Goal: Transaction & Acquisition: Obtain resource

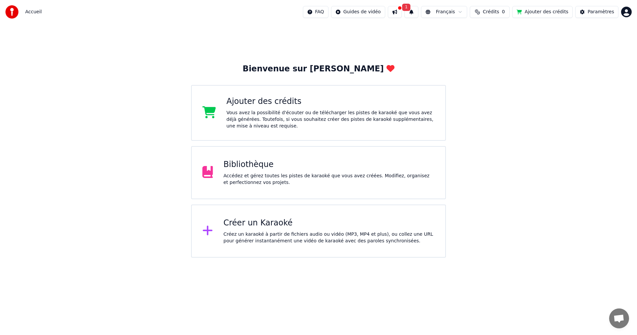
click at [257, 168] on div "Bibliothèque" at bounding box center [328, 164] width 211 height 11
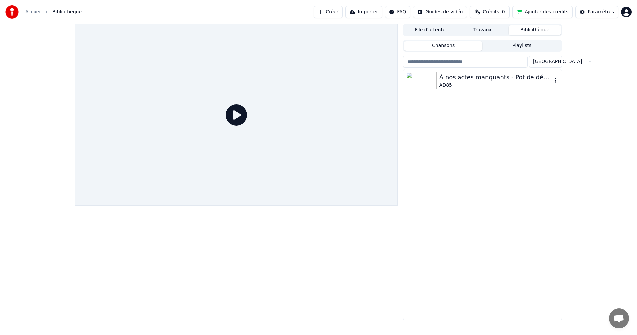
click at [424, 86] on img at bounding box center [421, 80] width 31 height 17
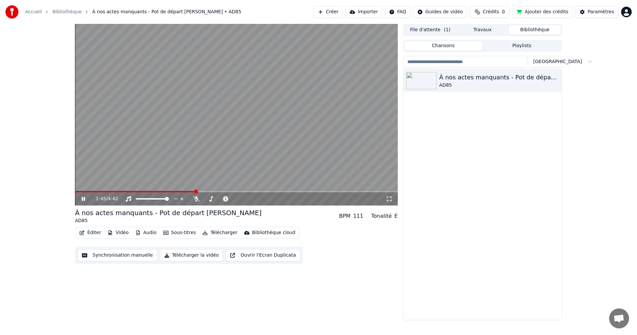
click at [85, 198] on icon at bounding box center [83, 199] width 3 height 4
click at [554, 82] on icon "button" at bounding box center [555, 80] width 7 height 5
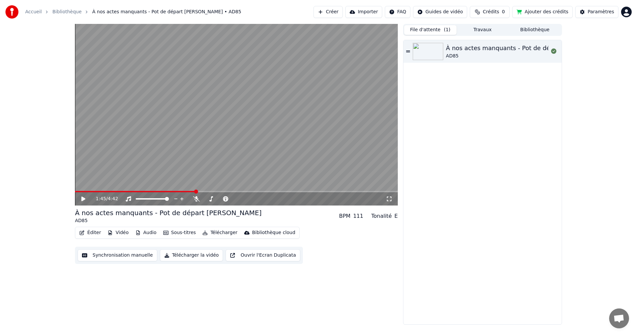
click at [439, 28] on button "File d'attente ( 1 )" at bounding box center [430, 30] width 52 height 10
click at [534, 52] on div "À nos actes manquants - Pot de départ Liliane" at bounding box center [530, 47] width 168 height 9
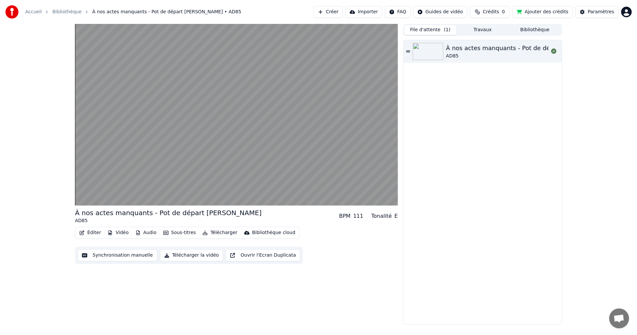
click at [531, 28] on button "Bibliothèque" at bounding box center [534, 30] width 52 height 10
click at [433, 30] on button "File d'attente ( 1 )" at bounding box center [430, 30] width 52 height 10
click at [530, 32] on button "Bibliothèque" at bounding box center [534, 30] width 52 height 10
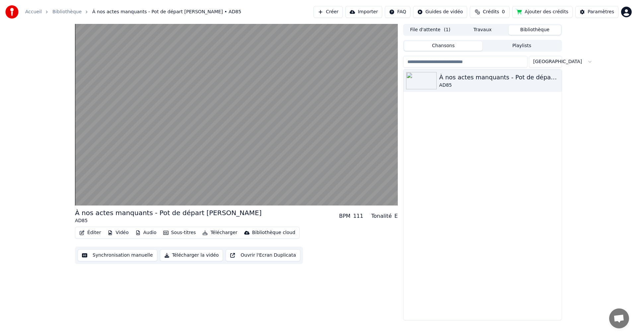
click at [441, 29] on button "File d'attente ( 1 )" at bounding box center [430, 30] width 52 height 10
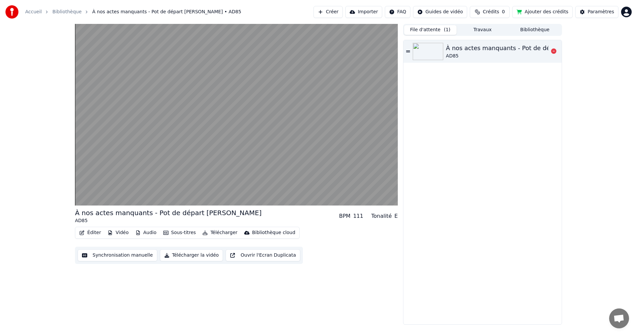
click at [407, 51] on icon at bounding box center [408, 51] width 4 height 5
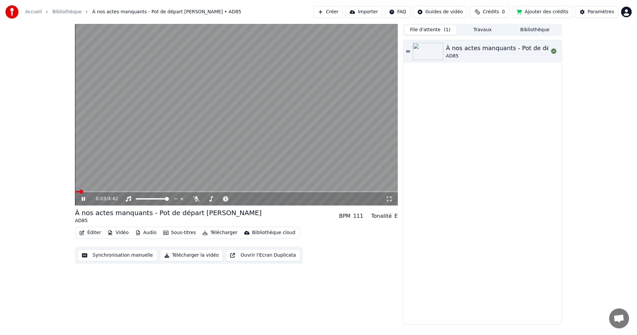
click at [85, 199] on icon at bounding box center [83, 199] width 3 height 4
click at [92, 233] on button "Éditer" at bounding box center [90, 232] width 27 height 9
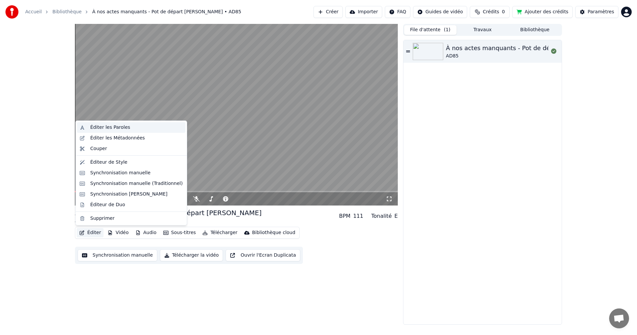
click at [116, 126] on div "Éditer les Paroles" at bounding box center [110, 127] width 40 height 7
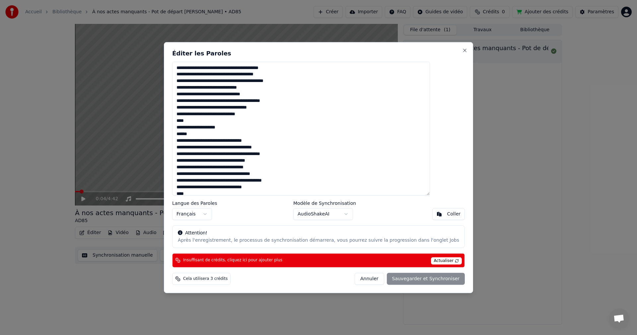
drag, startPoint x: 219, startPoint y: 192, endPoint x: 185, endPoint y: 55, distance: 140.9
click at [185, 55] on div "Éditer les Paroles Langue des Paroles Français Modèle de Synchronisation AudioS…" at bounding box center [318, 167] width 309 height 251
click at [363, 279] on button "Annuler" at bounding box center [368, 279] width 29 height 12
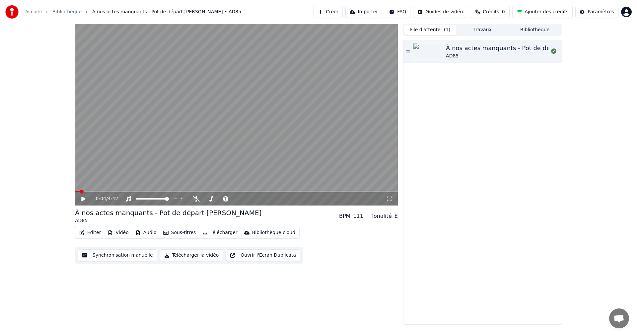
click at [27, 10] on link "Accueil" at bounding box center [33, 12] width 17 height 7
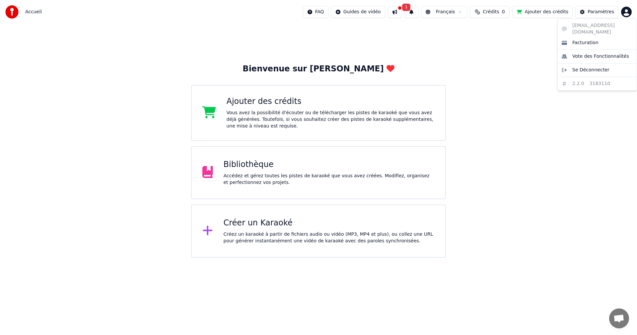
click at [625, 15] on html "Accueil FAQ Guides de vidéo 1 Français Crédits 0 Ajouter des crédits Paramètres…" at bounding box center [318, 128] width 637 height 257
click at [596, 67] on span "Se Déconnecter" at bounding box center [590, 70] width 37 height 7
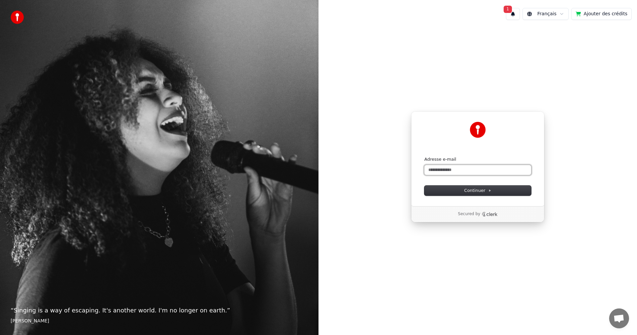
click at [473, 172] on input "Adresse e-mail" at bounding box center [477, 170] width 107 height 10
click at [468, 191] on span "Continuer" at bounding box center [477, 190] width 27 height 6
type input "**********"
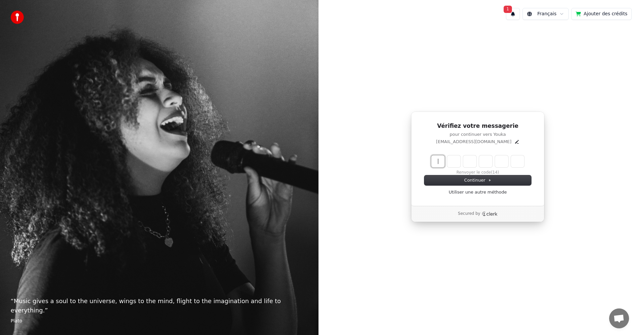
click at [441, 163] on input "Enter verification code" at bounding box center [484, 161] width 106 height 12
type input "******"
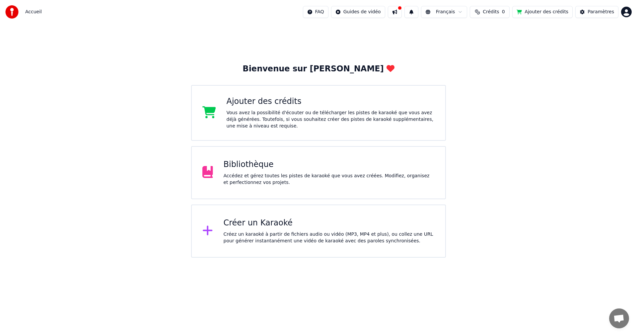
click at [631, 14] on html "Accueil FAQ Guides de vidéo Français Crédits 0 Ajouter des crédits Paramètres B…" at bounding box center [318, 128] width 637 height 257
click at [598, 67] on span "Se Déconnecter" at bounding box center [590, 70] width 37 height 7
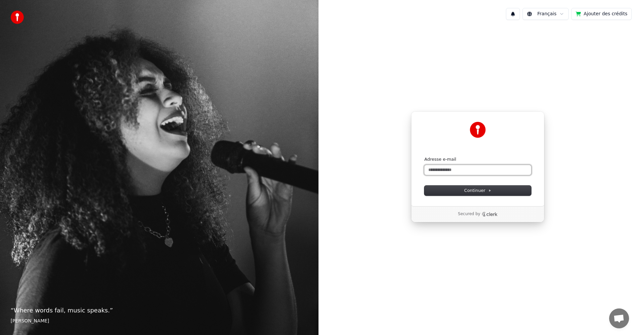
click at [470, 171] on input "Adresse e-mail" at bounding box center [477, 170] width 107 height 10
click at [465, 190] on span "Continuer" at bounding box center [477, 190] width 27 height 6
type input "**********"
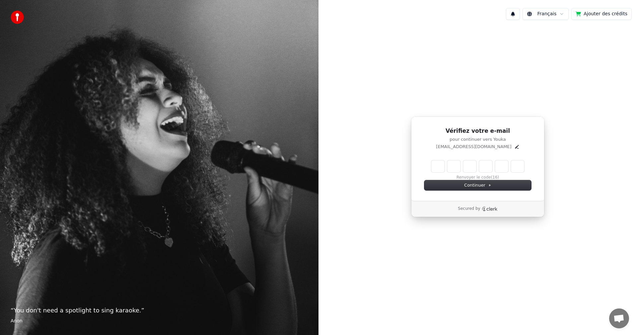
click at [439, 168] on input "Enter verification code" at bounding box center [477, 166] width 93 height 12
type input "******"
